Goal: Task Accomplishment & Management: Manage account settings

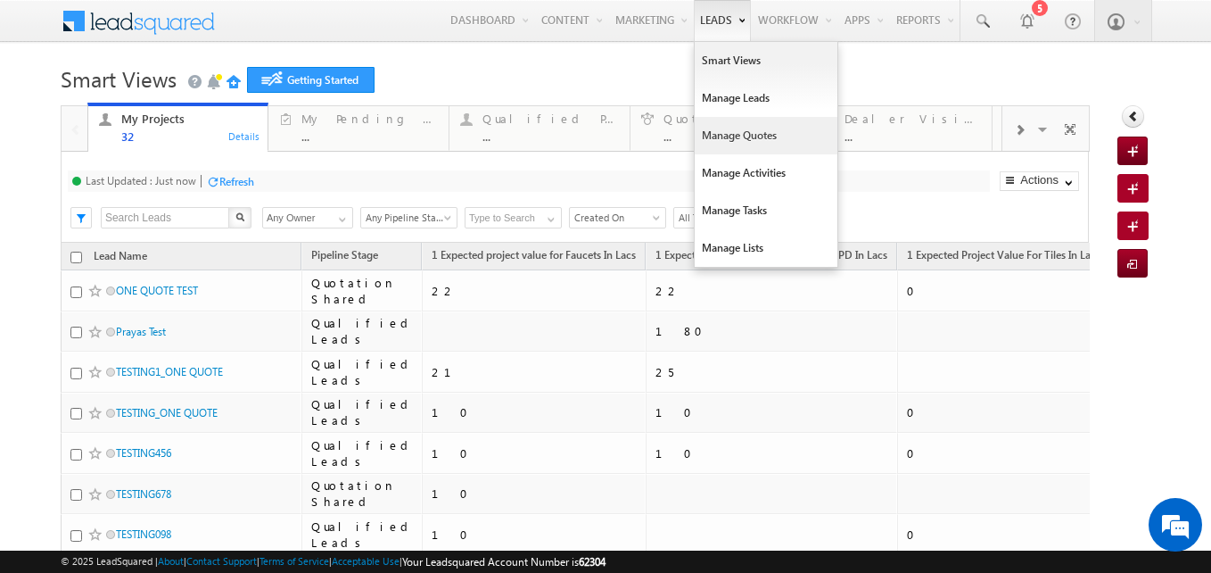
click at [703, 146] on link "Manage Quotes" at bounding box center [766, 135] width 143 height 37
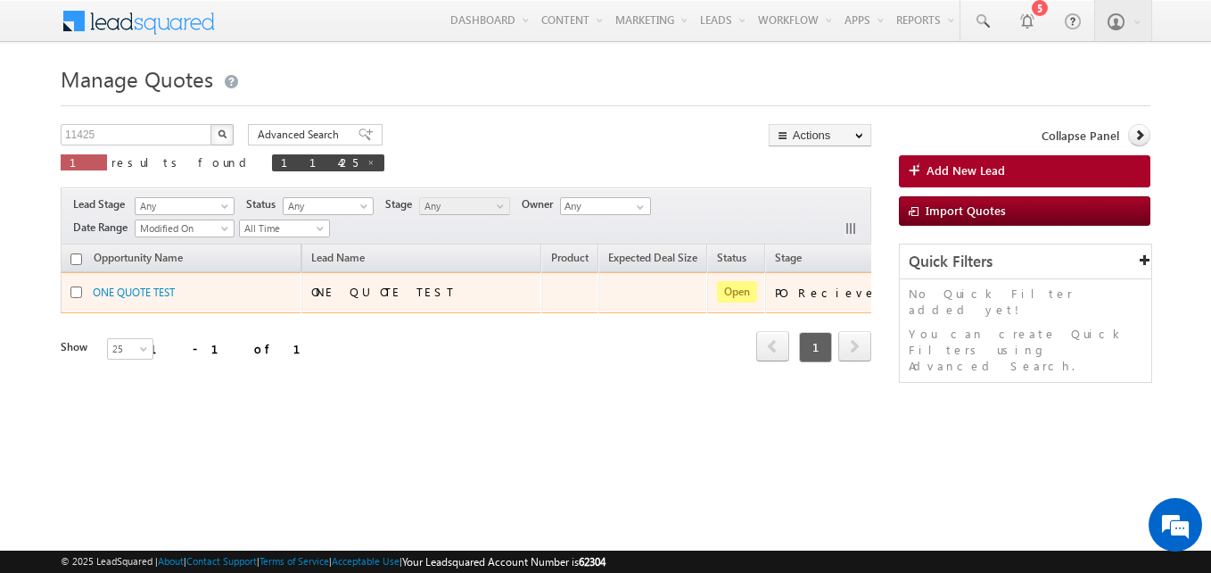
scroll to position [0, 152]
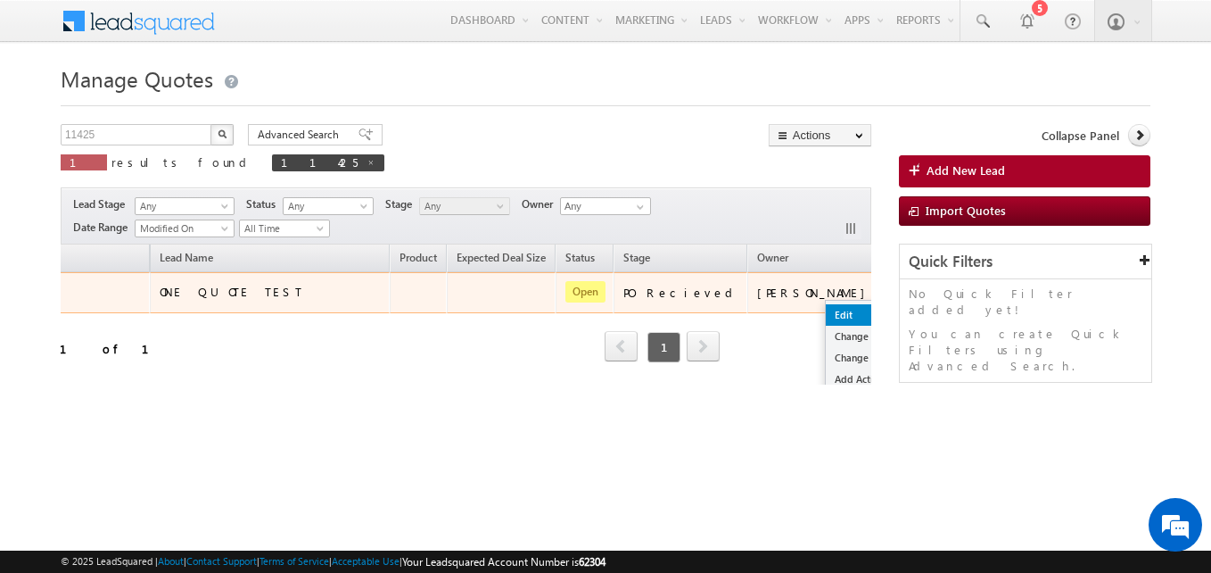
click at [826, 312] on link "Edit" at bounding box center [870, 314] width 89 height 21
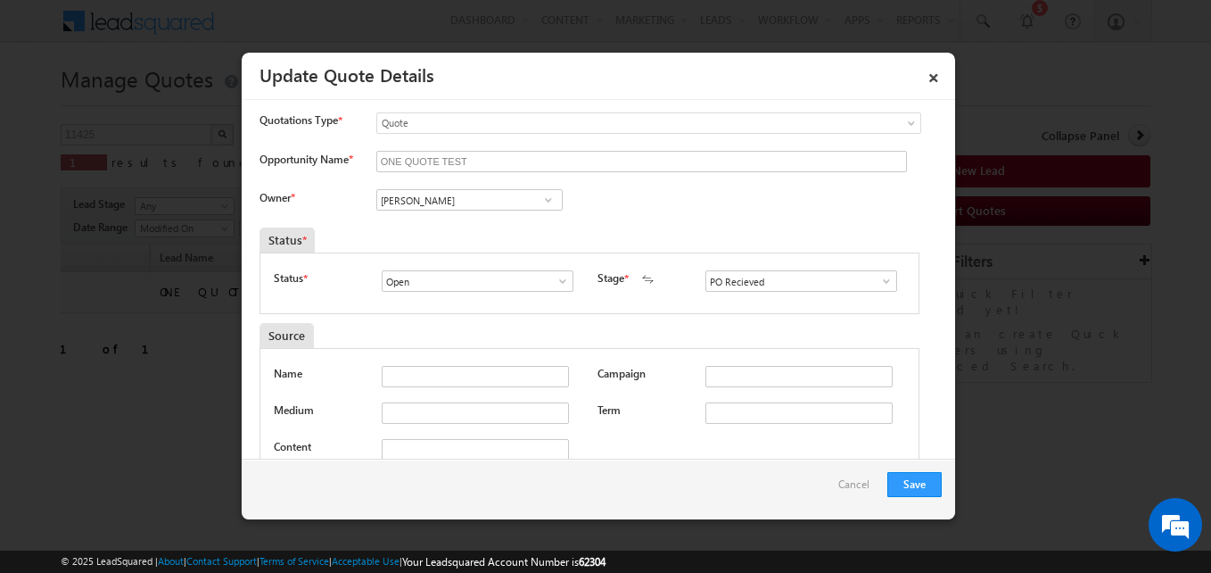
click at [870, 288] on link at bounding box center [881, 281] width 22 height 18
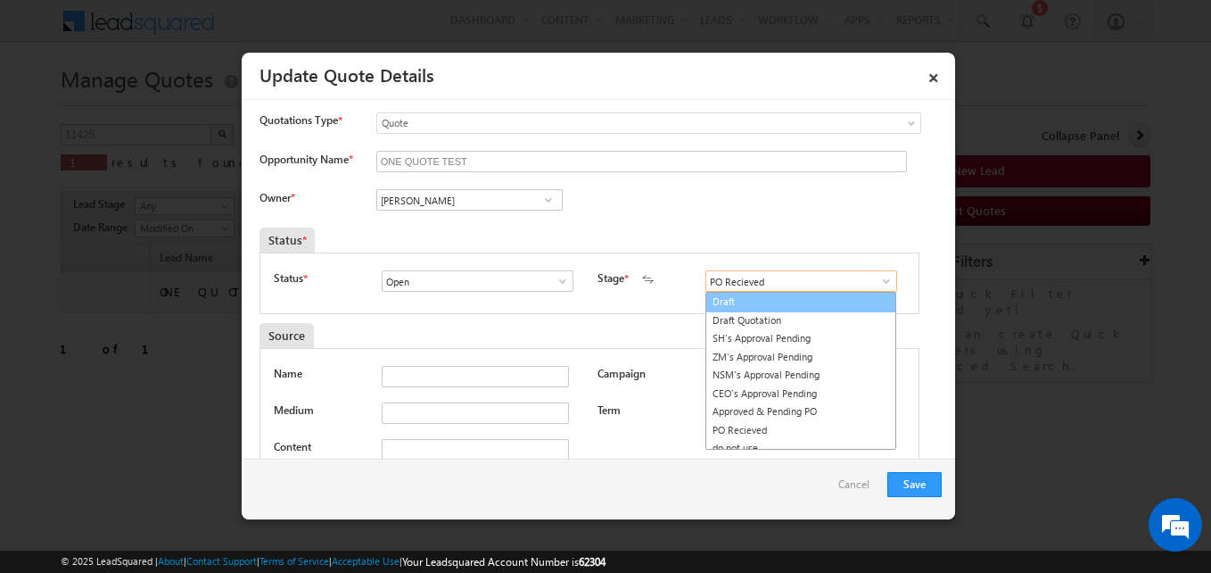
click at [790, 309] on link "Draft" at bounding box center [800, 302] width 191 height 21
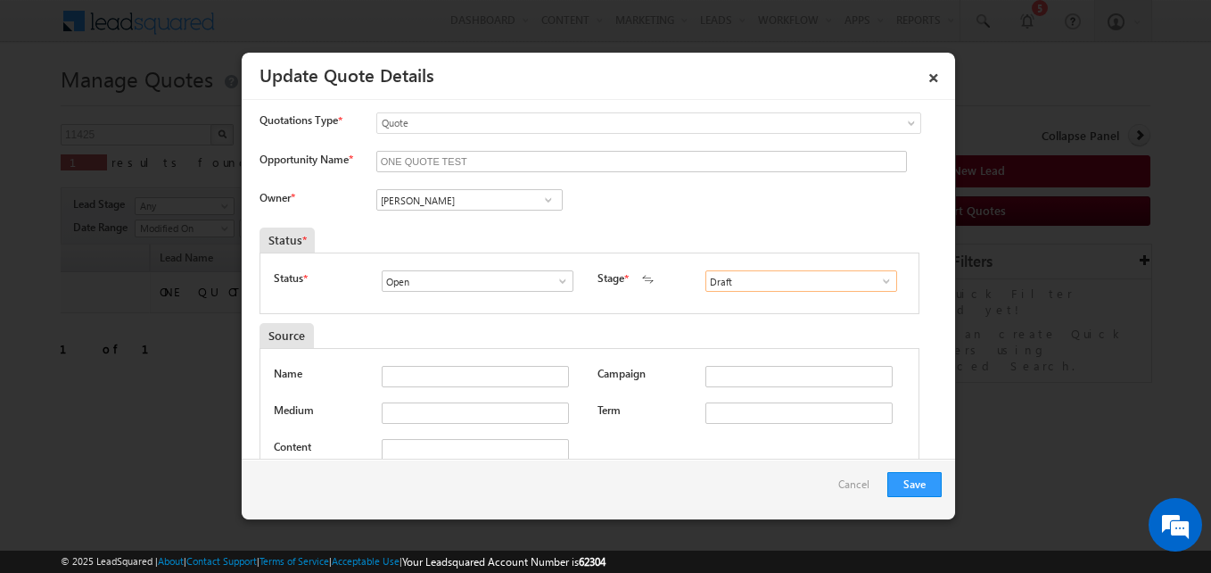
click at [841, 282] on input "Draft" at bounding box center [801, 280] width 192 height 21
click at [892, 281] on div "Draft Draft Quotation SH's Approval Pending ZM's Approval Pending NSM's Approva…" at bounding box center [805, 280] width 200 height 21
click at [888, 283] on input "Draft" at bounding box center [801, 280] width 192 height 21
click at [883, 284] on span at bounding box center [887, 281] width 18 height 14
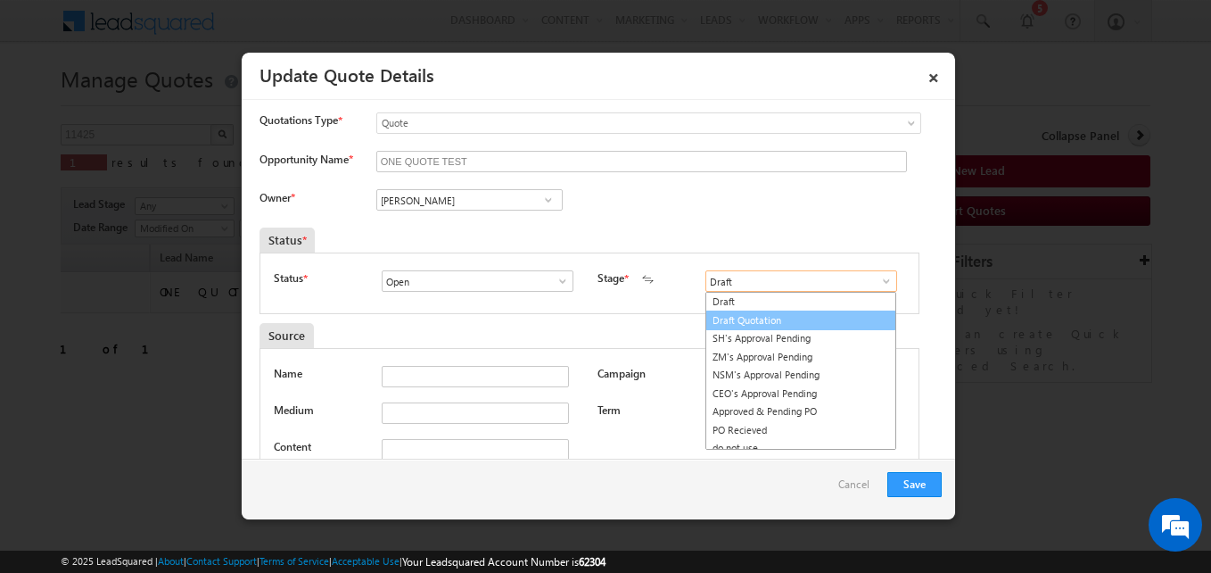
click at [804, 315] on link "Draft Quotation" at bounding box center [800, 320] width 191 height 21
type input "Draft Quotation"
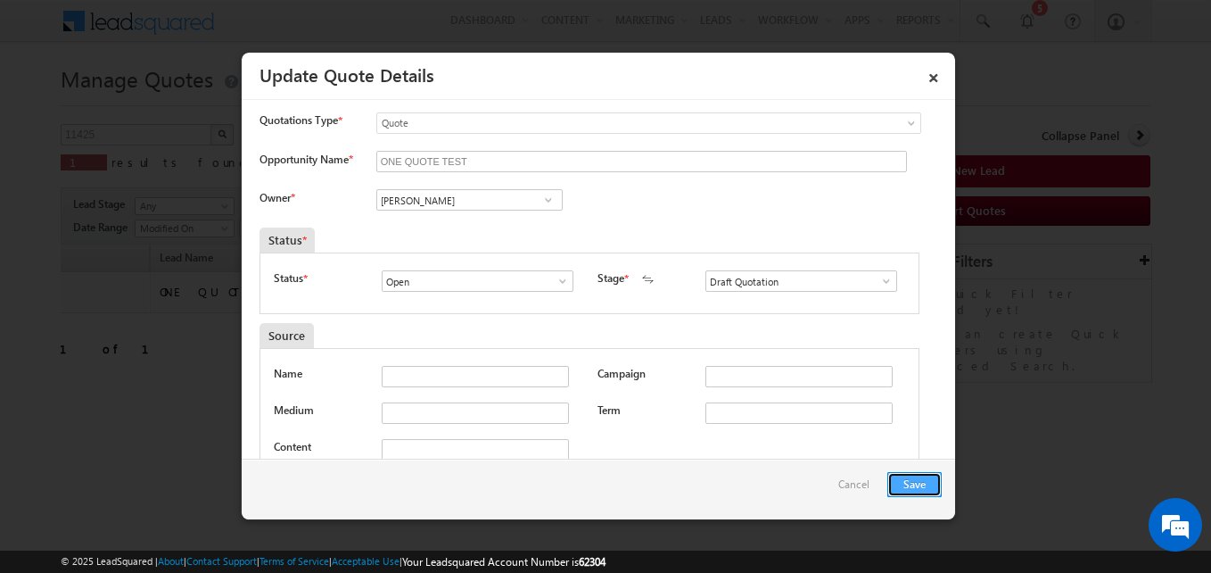
click at [918, 475] on button "Save" at bounding box center [914, 484] width 54 height 25
